Goal: Navigation & Orientation: Find specific page/section

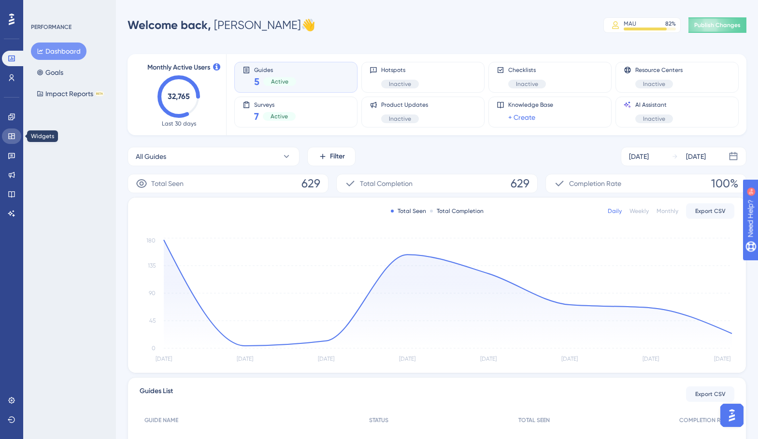
click at [13, 139] on icon at bounding box center [12, 136] width 8 height 8
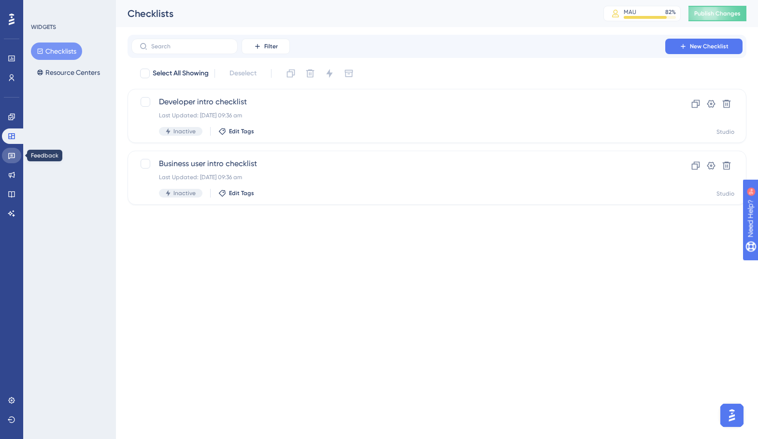
click at [11, 159] on icon at bounding box center [12, 156] width 8 height 8
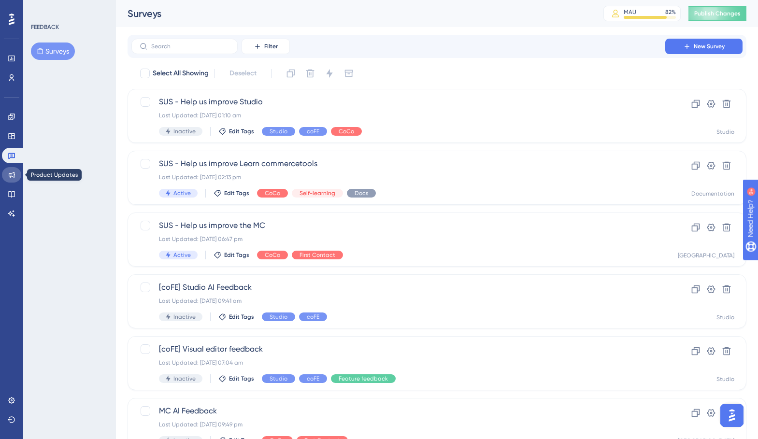
click at [10, 180] on link at bounding box center [11, 174] width 19 height 15
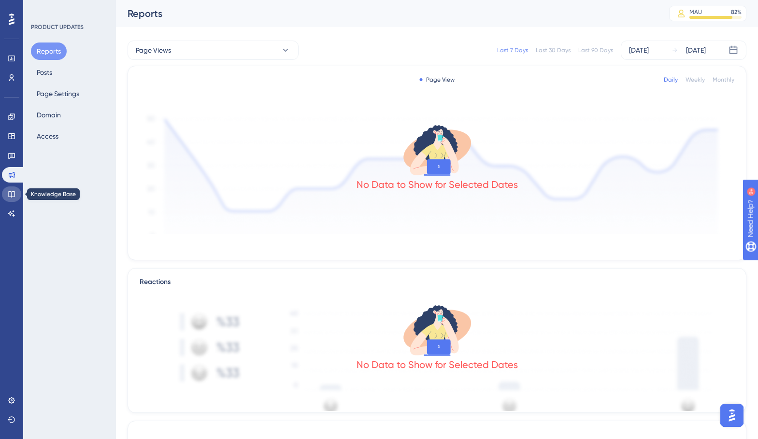
click at [11, 195] on icon at bounding box center [11, 194] width 6 height 6
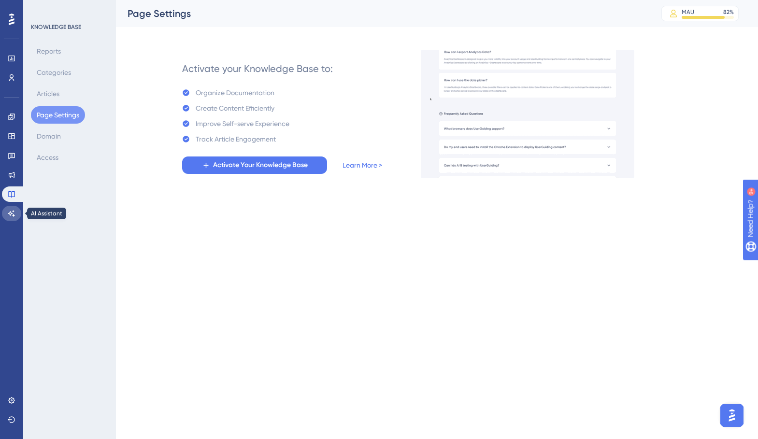
click at [12, 209] on link at bounding box center [11, 213] width 19 height 15
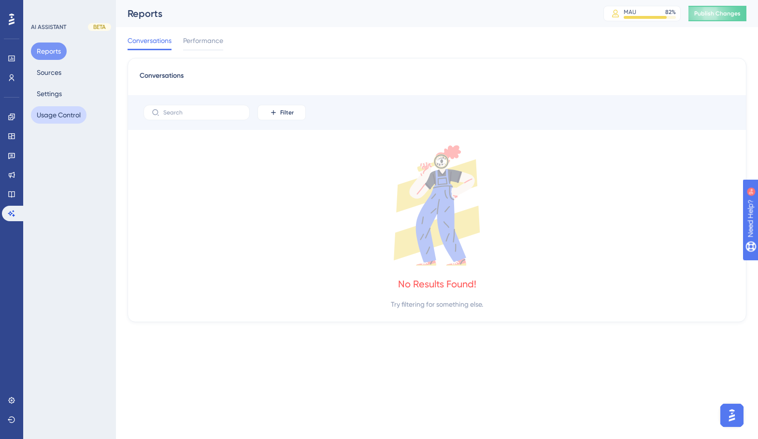
click at [69, 113] on button "Usage Control" at bounding box center [59, 114] width 56 height 17
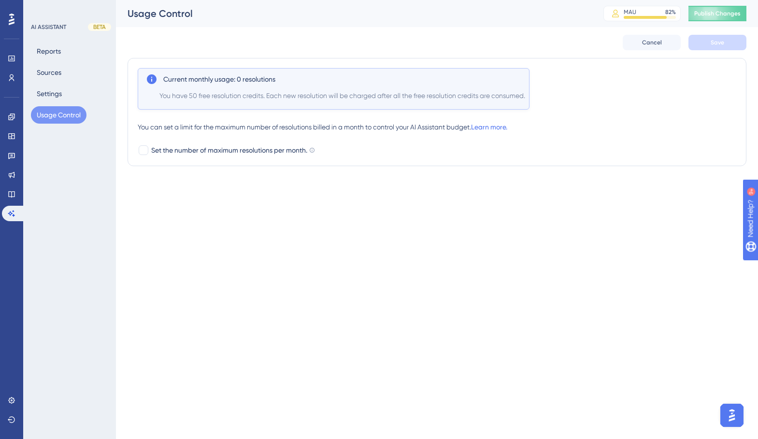
click at [68, 97] on div "Reports Sources Settings Usage Control" at bounding box center [70, 83] width 78 height 81
click at [53, 94] on button "Settings" at bounding box center [49, 93] width 37 height 17
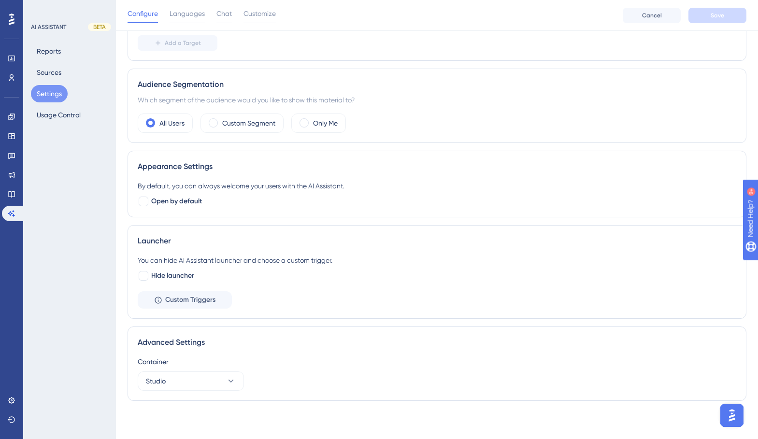
scroll to position [158, 0]
click at [52, 70] on button "Sources" at bounding box center [49, 72] width 36 height 17
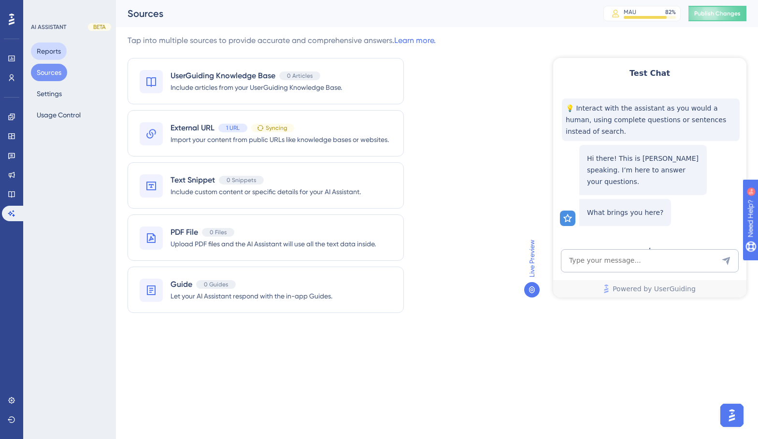
click at [55, 55] on button "Reports" at bounding box center [49, 51] width 36 height 17
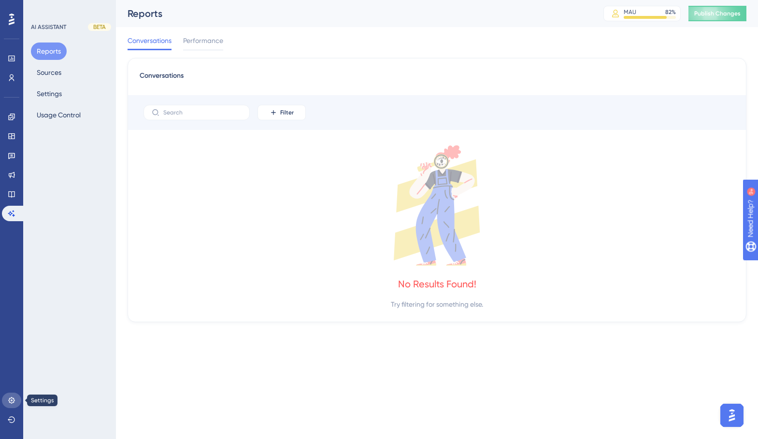
click at [11, 406] on link at bounding box center [11, 400] width 19 height 15
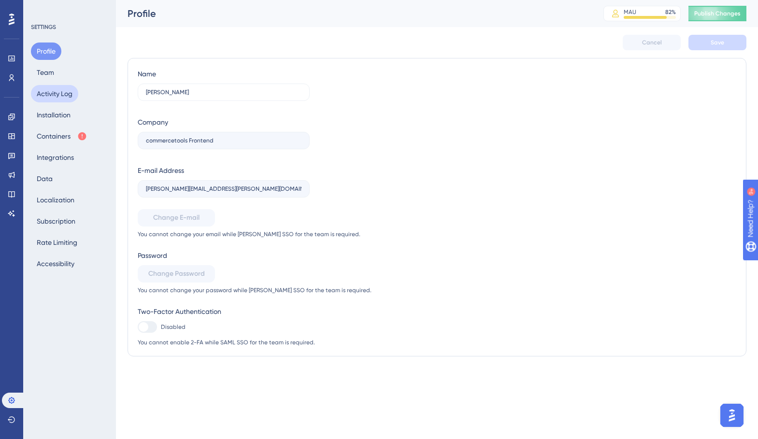
click at [62, 88] on button "Activity Log" at bounding box center [54, 93] width 47 height 17
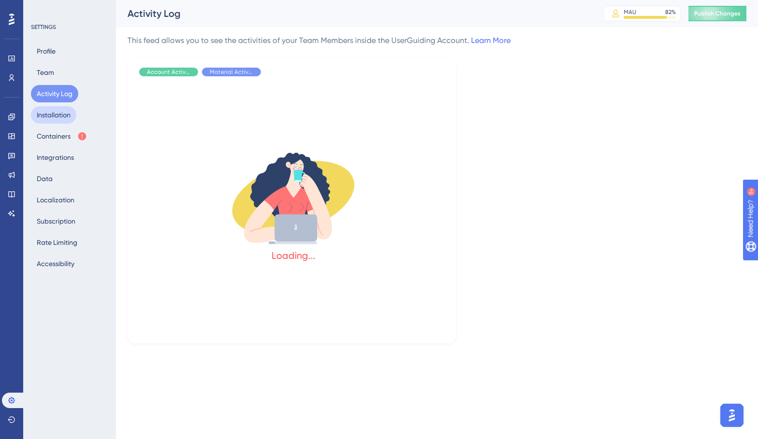
click at [63, 115] on button "Installation" at bounding box center [53, 114] width 45 height 17
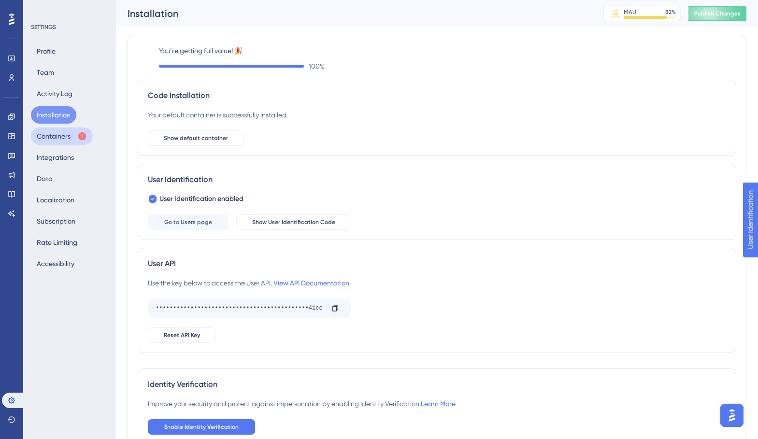
click at [61, 137] on button "Containers" at bounding box center [62, 136] width 62 height 17
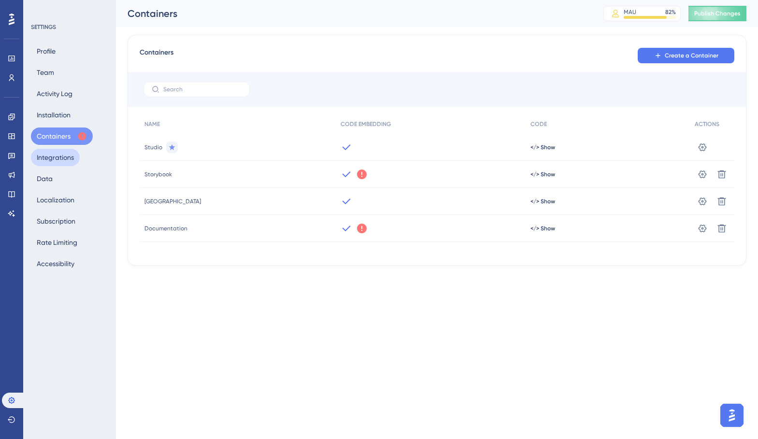
click at [68, 160] on button "Integrations" at bounding box center [55, 157] width 49 height 17
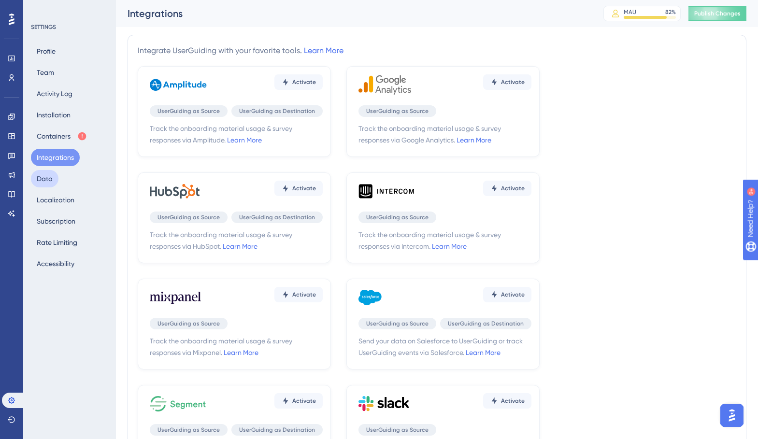
click at [49, 179] on button "Data" at bounding box center [45, 178] width 28 height 17
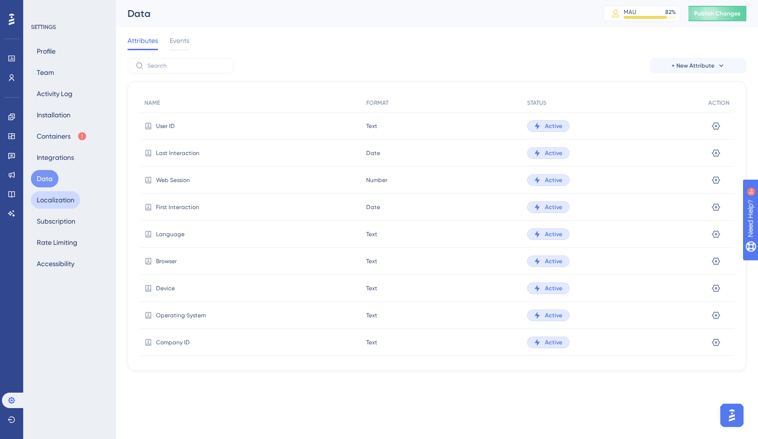
click at [59, 200] on button "Localization" at bounding box center [55, 199] width 49 height 17
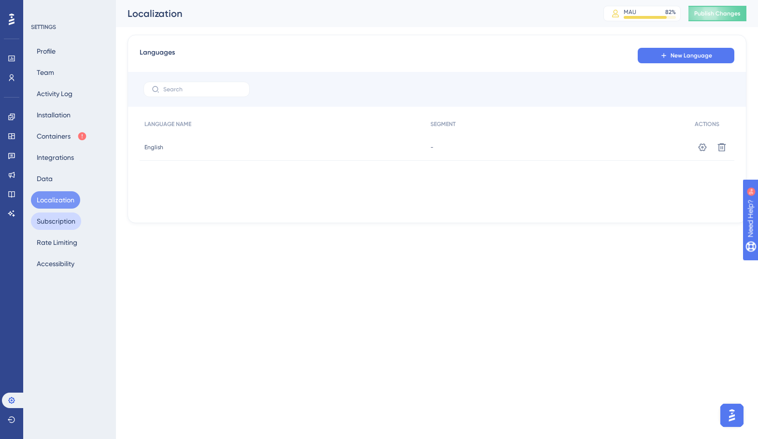
click at [60, 223] on button "Subscription" at bounding box center [56, 221] width 50 height 17
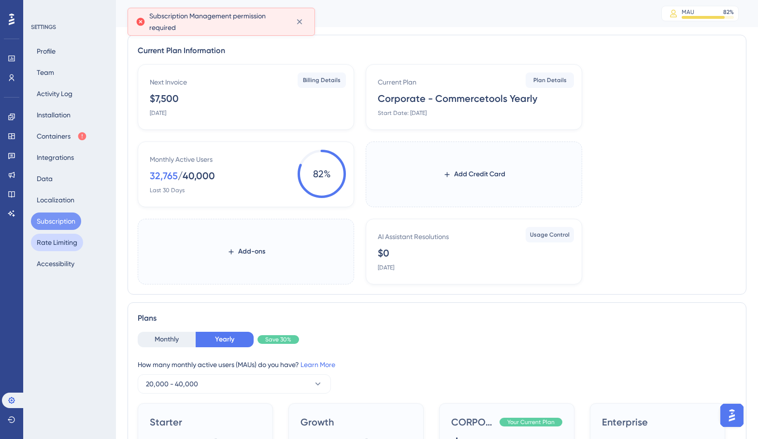
click at [62, 239] on button "Rate Limiting" at bounding box center [57, 242] width 52 height 17
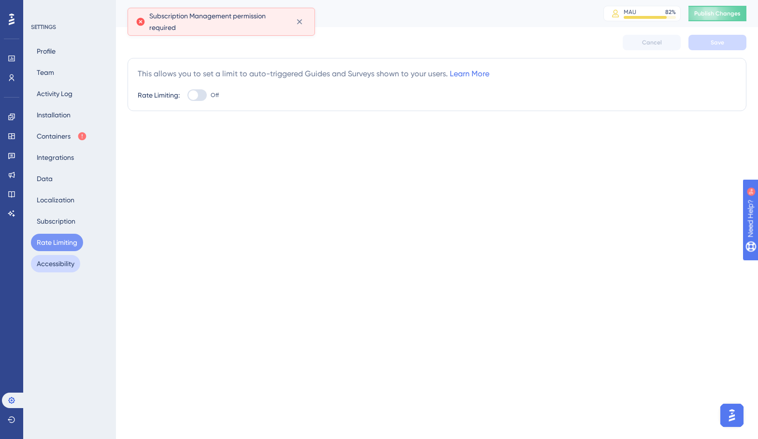
click at [62, 262] on button "Accessibility" at bounding box center [55, 263] width 49 height 17
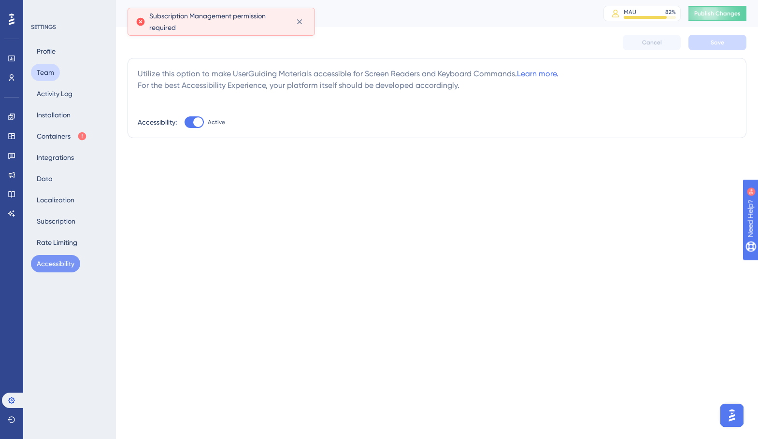
click at [45, 69] on button "Team" at bounding box center [45, 72] width 29 height 17
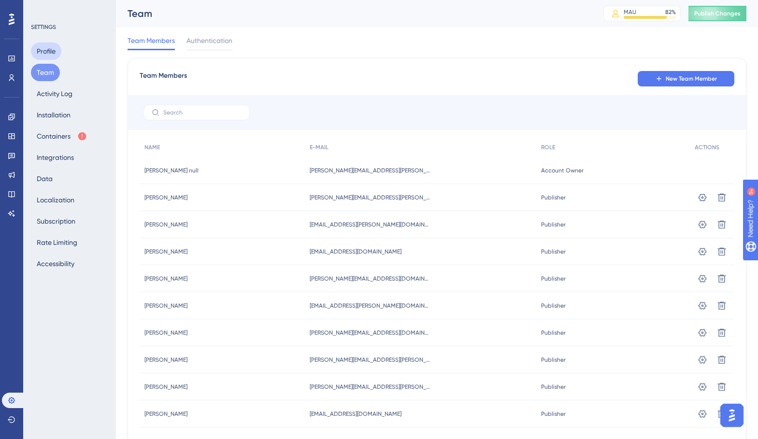
click at [50, 55] on button "Profile" at bounding box center [46, 51] width 30 height 17
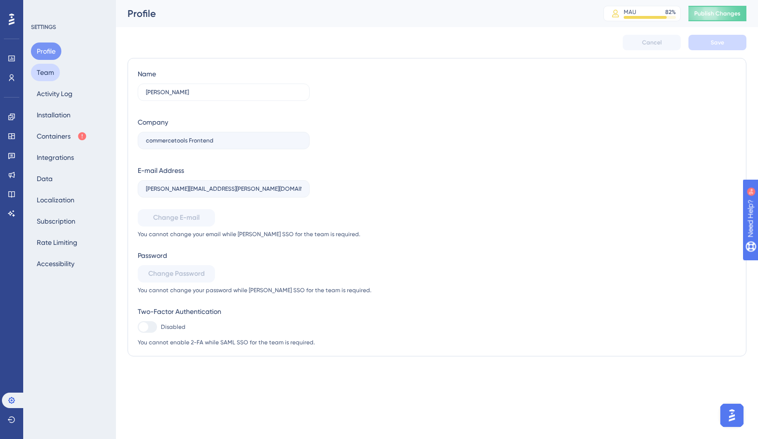
click at [47, 73] on button "Team" at bounding box center [45, 72] width 29 height 17
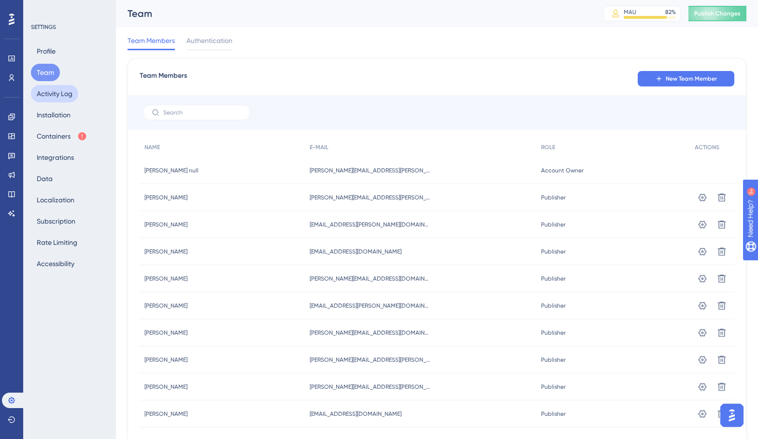
click at [53, 97] on button "Activity Log" at bounding box center [54, 93] width 47 height 17
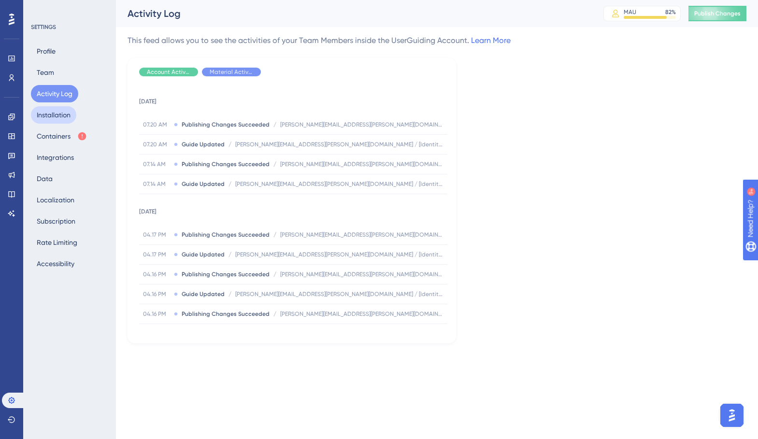
click at [51, 120] on button "Installation" at bounding box center [53, 114] width 45 height 17
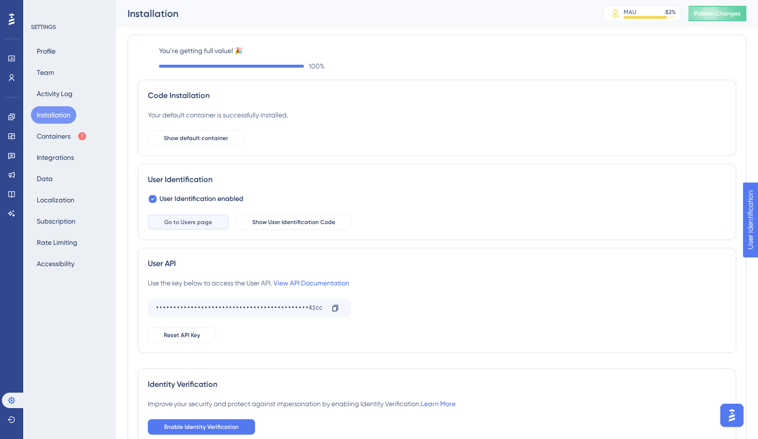
click at [176, 224] on span "Go to Users page" at bounding box center [188, 222] width 48 height 8
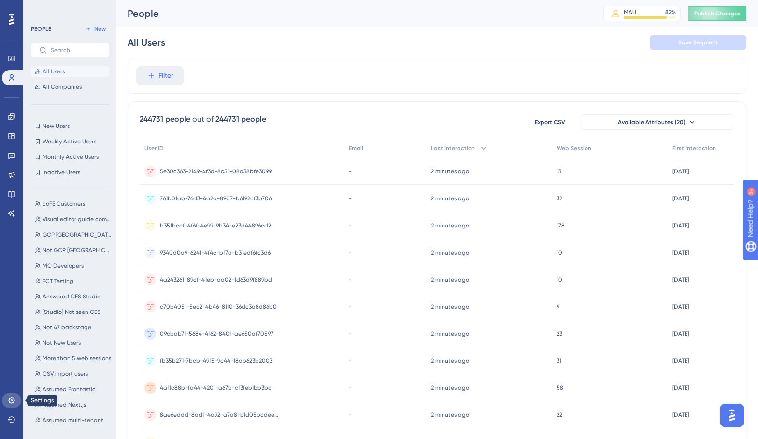
click at [13, 402] on icon at bounding box center [11, 400] width 6 height 6
